Goal: Register for event/course

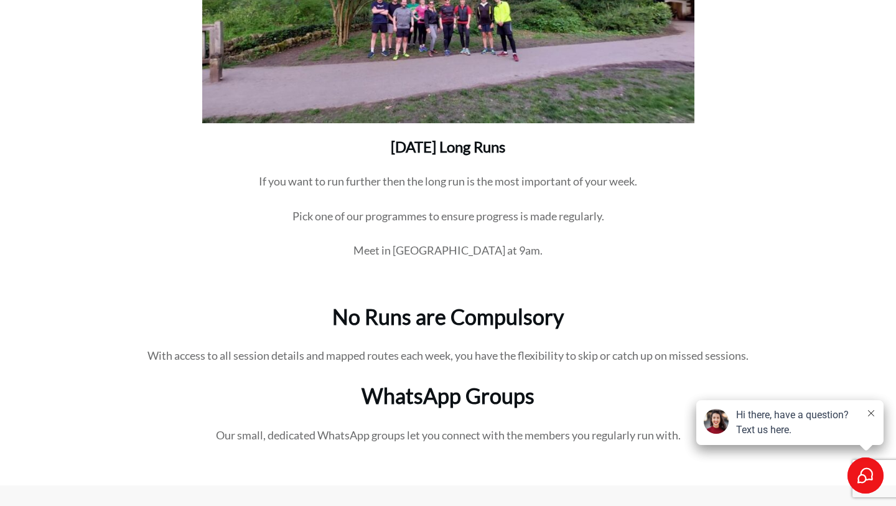
scroll to position [2897, 0]
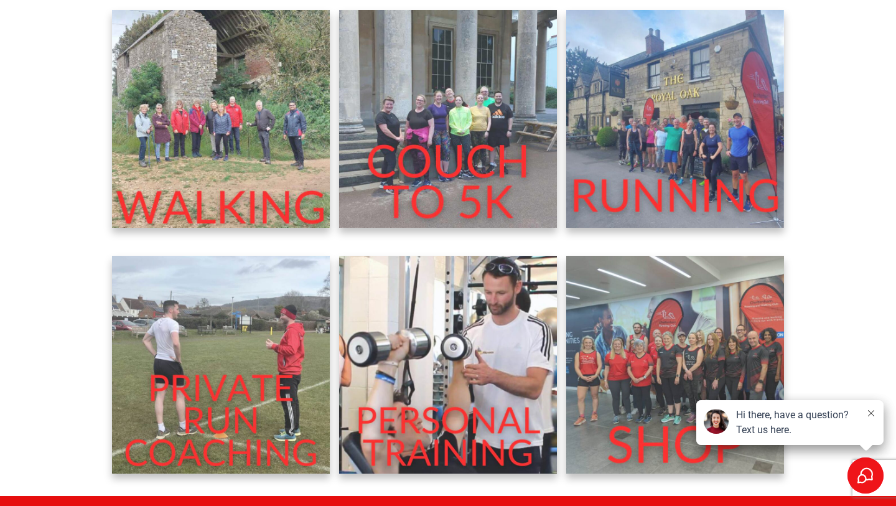
scroll to position [475, 0]
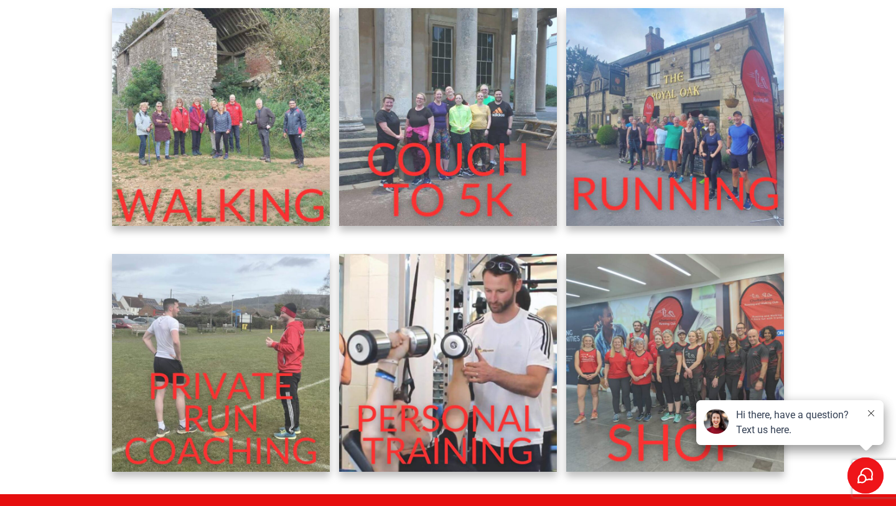
click at [658, 133] on img at bounding box center [675, 117] width 218 height 218
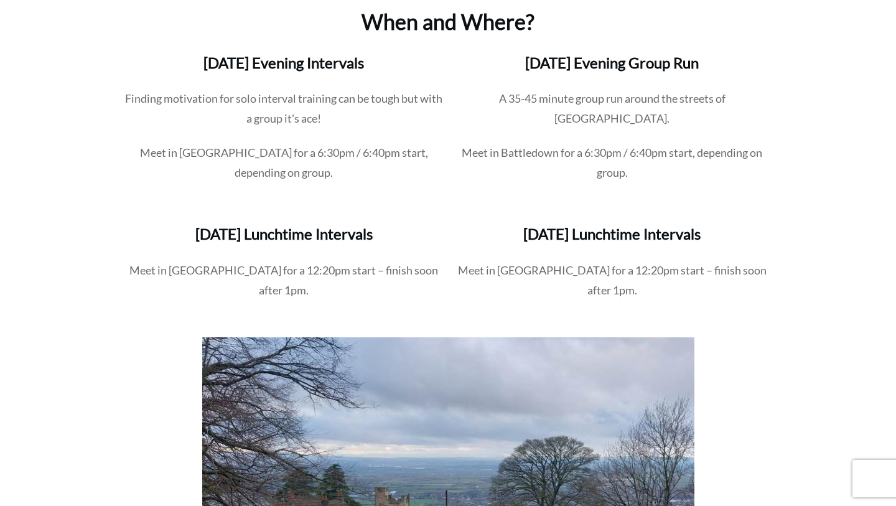
scroll to position [1879, 0]
